Goal: Task Accomplishment & Management: Manage account settings

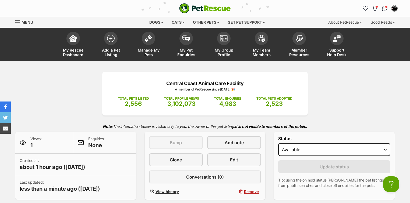
drag, startPoint x: 124, startPoint y: 80, endPoint x: 127, endPoint y: 73, distance: 8.7
click at [147, 44] on link "Manage My Pets" at bounding box center [149, 45] width 38 height 32
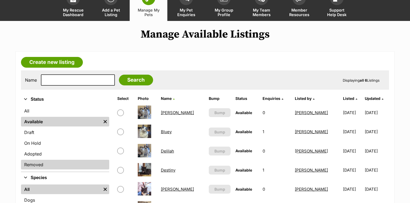
scroll to position [43, 0]
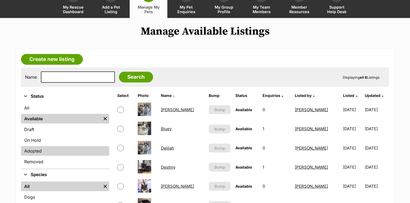
click at [37, 149] on link "Adopted" at bounding box center [65, 151] width 88 height 10
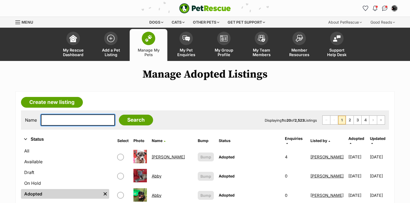
click at [53, 122] on input "text" at bounding box center [78, 120] width 74 height 11
type input "mojo"
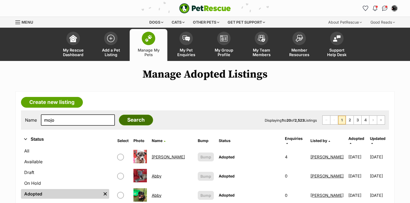
click at [131, 123] on input "Search" at bounding box center [136, 120] width 34 height 11
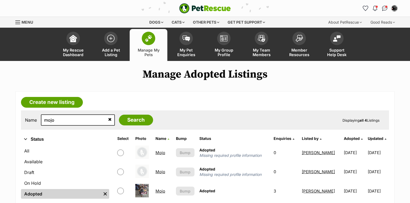
click at [159, 190] on link "Mojo" at bounding box center [160, 191] width 10 height 5
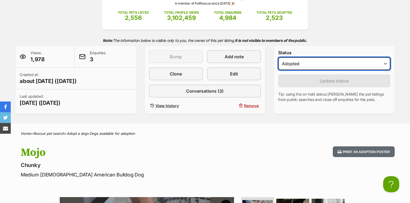
click at [297, 65] on select "Draft - not available as listing has enquires Available On hold Adopted" at bounding box center [334, 63] width 112 height 13
select select "on_hold"
click at [278, 57] on select "Draft - not available as listing has enquires Available On hold Adopted" at bounding box center [334, 63] width 112 height 13
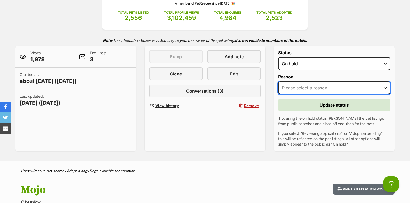
click at [297, 86] on select "Please select a reason Medical reasons Reviewing applications Adoption pending …" at bounding box center [334, 87] width 112 height 13
select select "other"
click at [278, 81] on select "Please select a reason Medical reasons Reviewing applications Adoption pending …" at bounding box center [334, 87] width 112 height 13
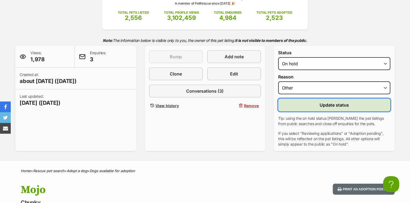
click at [311, 105] on button "Update status" at bounding box center [334, 105] width 112 height 13
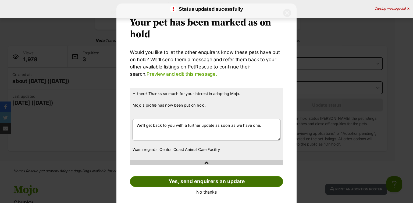
scroll to position [15, 0]
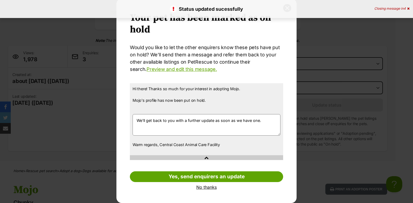
click at [204, 185] on link "No thanks" at bounding box center [206, 187] width 153 height 5
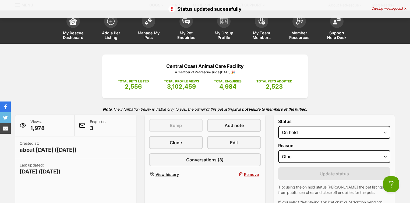
scroll to position [0, 0]
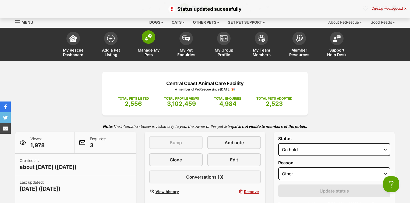
click at [147, 38] on img at bounding box center [149, 37] width 8 height 7
